Goal: Check status

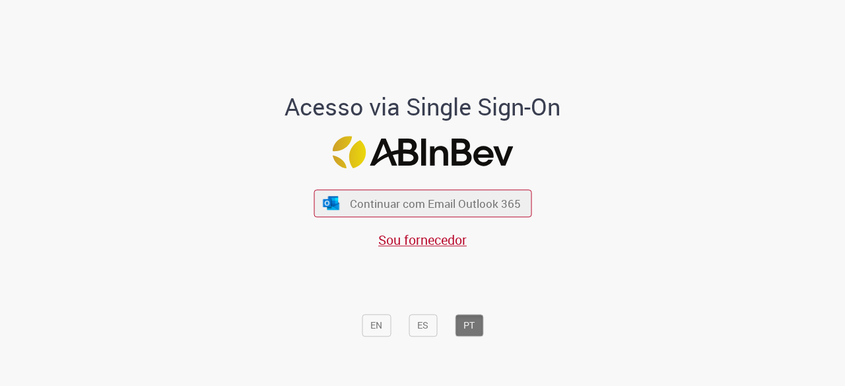
drag, startPoint x: 0, startPoint y: 0, endPoint x: 423, endPoint y: 217, distance: 475.9
click at [423, 217] on div "Continuar com Email Outlook 365 Sou fornecedor" at bounding box center [423, 212] width 218 height 73
click at [440, 203] on span "Continuar com Email Outlook 365" at bounding box center [435, 203] width 174 height 15
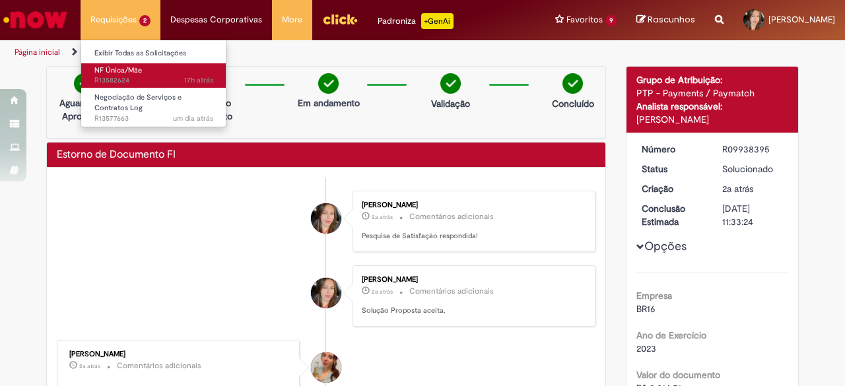
click at [135, 70] on span "NF Única/Mãe" at bounding box center [118, 70] width 48 height 10
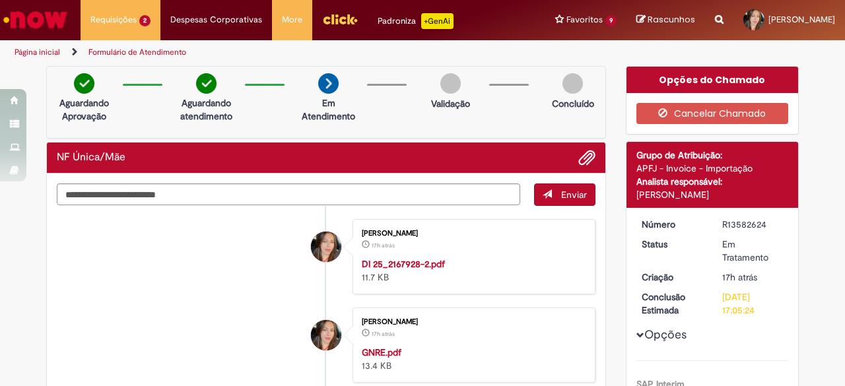
drag, startPoint x: 719, startPoint y: 296, endPoint x: 756, endPoint y: 310, distance: 40.1
click at [756, 310] on div "[DATE] 17:05:24" at bounding box center [753, 304] width 61 height 26
